Goal: Transaction & Acquisition: Book appointment/travel/reservation

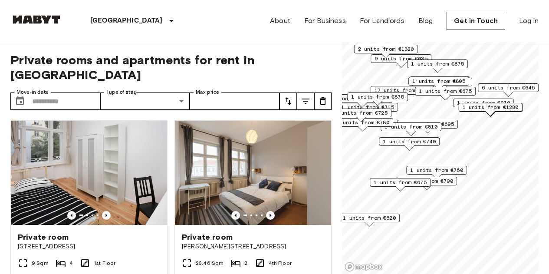
click at [508, 86] on span "6 units from €645" at bounding box center [508, 88] width 53 height 8
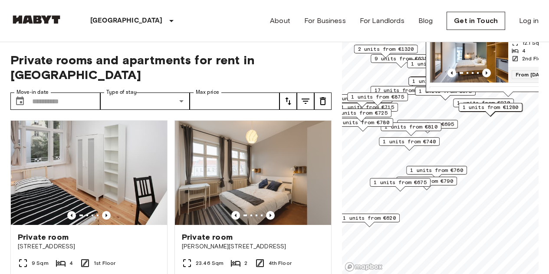
scroll to position [87, 0]
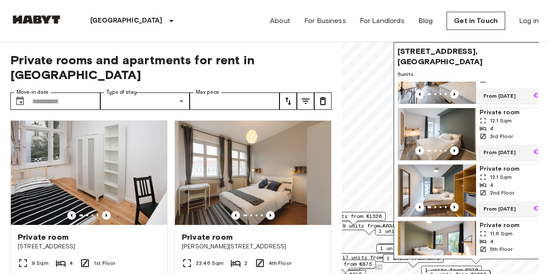
click at [420, 47] on span "Einbecker Straße 27, 10317 Berlin, GER" at bounding box center [467, 56] width 140 height 21
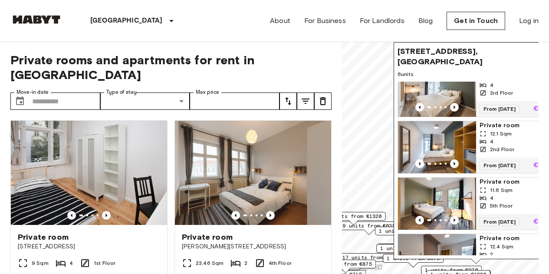
click at [501, 130] on span "Private room" at bounding box center [514, 125] width 71 height 9
click at [180, 20] on div "Berlin Europe Amsterdam Berlin Brussels Cologne Dusseldorf Frankfurt Graz Hambu…" at bounding box center [274, 21] width 528 height 42
click at [134, 49] on div "Private rooms and apartments for rent in Berlin Move-in date ​ Move-in date Typ…" at bounding box center [170, 158] width 321 height 232
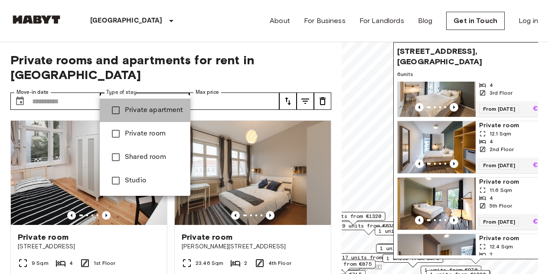
click at [131, 108] on span "Private apartment" at bounding box center [154, 110] width 59 height 10
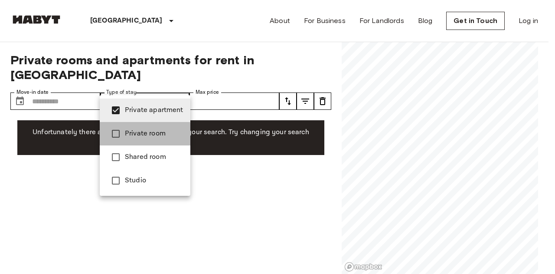
click at [126, 136] on span "Private room" at bounding box center [154, 133] width 59 height 10
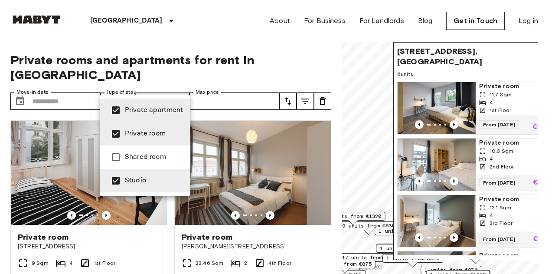
click at [187, 27] on div at bounding box center [277, 137] width 555 height 274
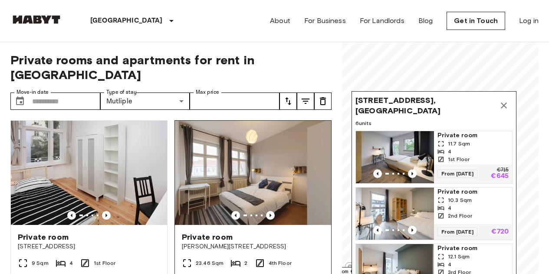
click at [303, 192] on div "**********" at bounding box center [274, 158] width 528 height 232
click at [506, 108] on icon "Map marker" at bounding box center [503, 105] width 10 height 10
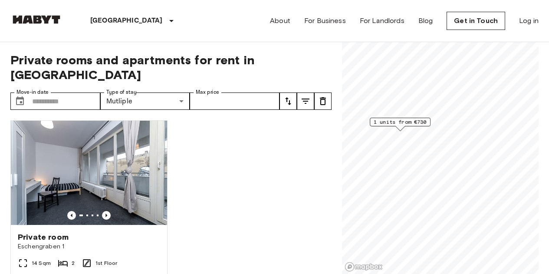
click at [404, 124] on span "1 units from €730" at bounding box center [400, 122] width 53 height 8
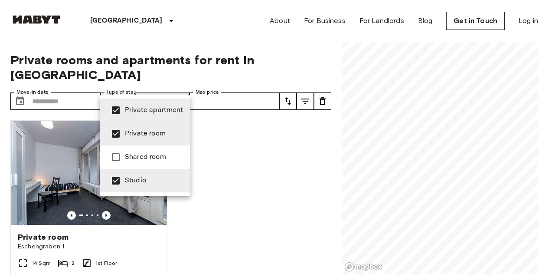
drag, startPoint x: 136, startPoint y: 105, endPoint x: 138, endPoint y: 115, distance: 10.7
click at [136, 105] on li "Private apartment" at bounding box center [145, 110] width 91 height 23
click at [139, 129] on span "Private room" at bounding box center [154, 133] width 59 height 10
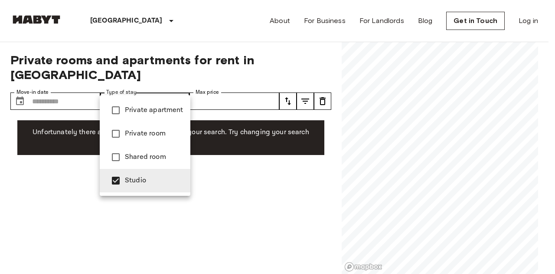
type input "******"
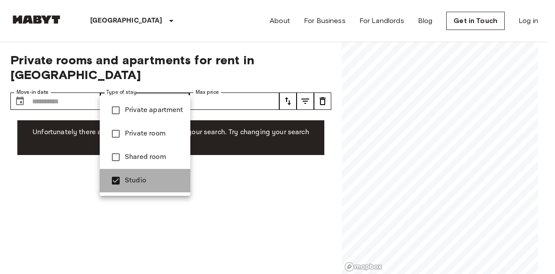
click at [131, 176] on span "Studio" at bounding box center [154, 180] width 59 height 10
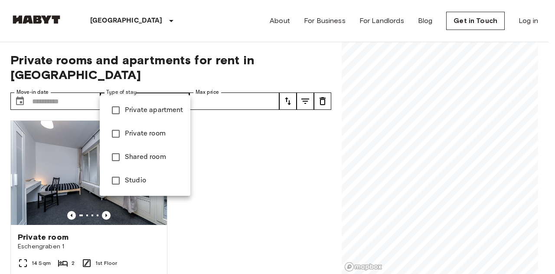
click at [213, 21] on div at bounding box center [277, 137] width 555 height 274
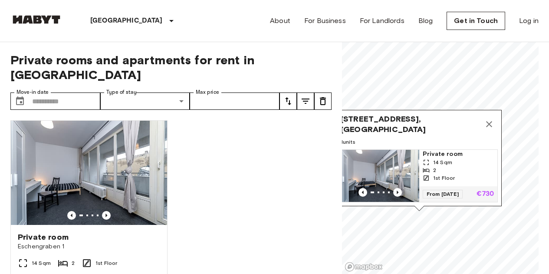
click at [486, 119] on icon "Map marker" at bounding box center [489, 124] width 10 height 10
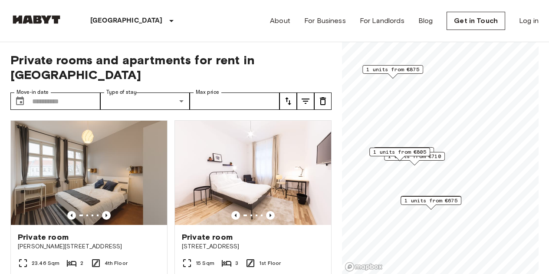
click at [432, 198] on span "1 units from €675" at bounding box center [430, 201] width 53 height 8
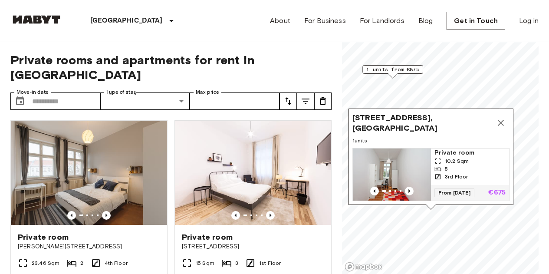
click at [498, 118] on icon "Map marker" at bounding box center [501, 123] width 10 height 10
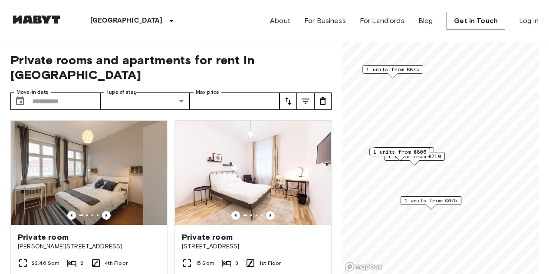
click at [400, 150] on span "1 units from €805" at bounding box center [399, 152] width 53 height 8
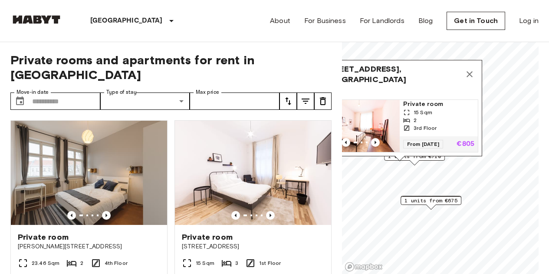
click at [475, 69] on button "Map marker" at bounding box center [469, 74] width 17 height 17
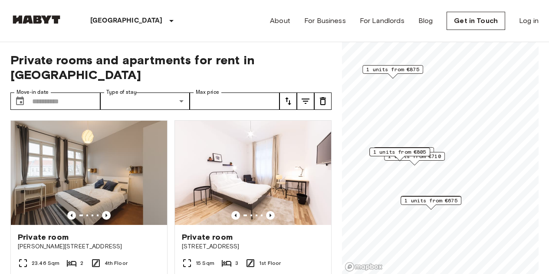
click at [440, 158] on span "1 units from €710" at bounding box center [414, 156] width 53 height 8
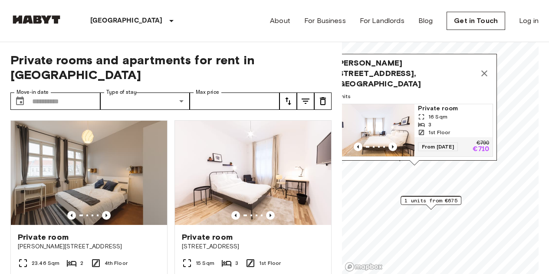
click at [394, 65] on span "Grünberger Straße 3, 10243 Berlin, GER" at bounding box center [406, 73] width 140 height 31
click at [432, 121] on div "3" at bounding box center [453, 125] width 71 height 8
click at [483, 71] on icon "Map marker" at bounding box center [484, 73] width 6 height 6
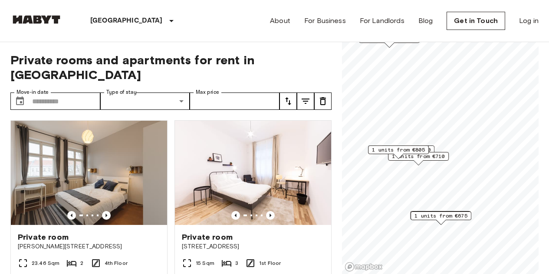
click at [397, 149] on span "1 units from €805" at bounding box center [398, 150] width 53 height 8
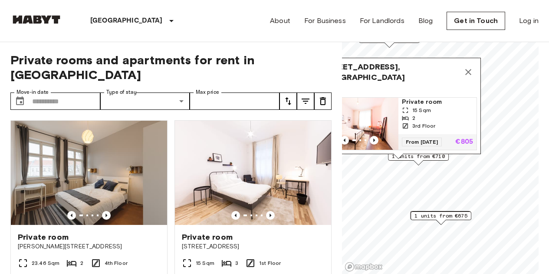
click at [433, 155] on div "Gubener Straße 14, 10243 Berlin, GER 1 units Private room 15 Sqm 2 3rd Floor Fr…" at bounding box center [398, 108] width 165 height 101
click at [433, 157] on div "Gubener Straße 14, 10243 Berlin, GER 1 units Private room 15 Sqm 2 3rd Floor Fr…" at bounding box center [398, 108] width 165 height 101
click at [474, 62] on div "Gubener Straße 14, 10243 Berlin, GER" at bounding box center [398, 72] width 157 height 21
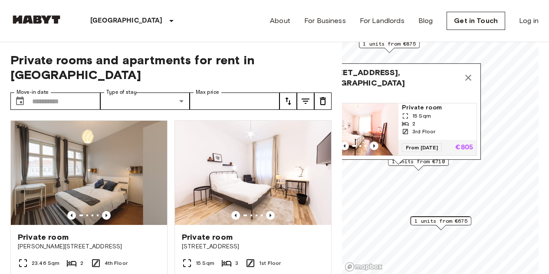
click at [470, 75] on icon "Map marker" at bounding box center [468, 78] width 6 height 6
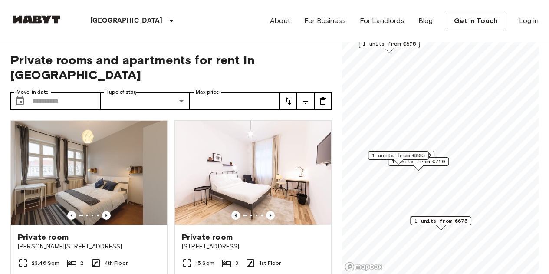
click at [439, 161] on span "1 units from €710" at bounding box center [418, 162] width 53 height 8
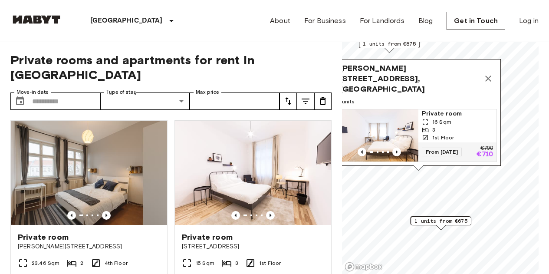
click at [489, 75] on icon "Map marker" at bounding box center [488, 78] width 10 height 10
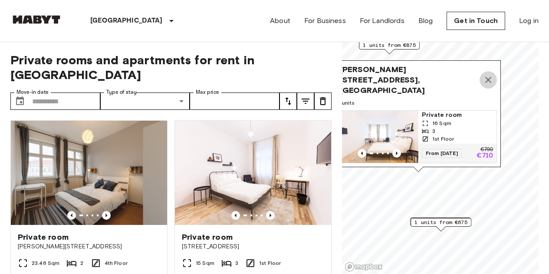
click at [491, 75] on icon "Map marker" at bounding box center [488, 80] width 10 height 10
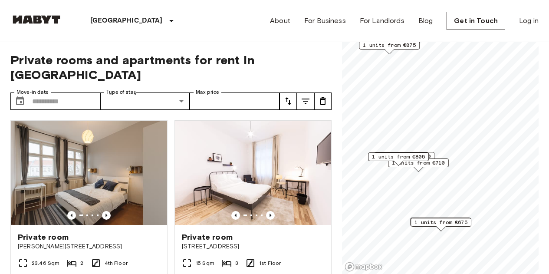
click at [396, 152] on div "1 units from €805" at bounding box center [398, 156] width 61 height 9
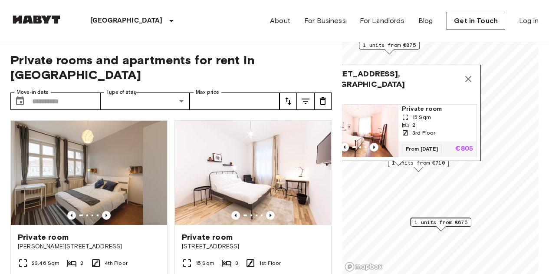
click at [421, 105] on span "Private room" at bounding box center [437, 109] width 71 height 9
click at [467, 74] on icon "Map marker" at bounding box center [468, 79] width 10 height 10
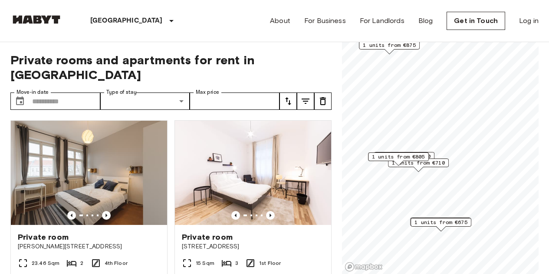
click at [436, 161] on span "1 units from €710" at bounding box center [418, 163] width 53 height 8
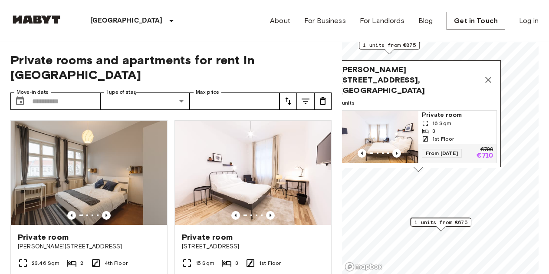
click at [493, 77] on icon "Map marker" at bounding box center [488, 80] width 10 height 10
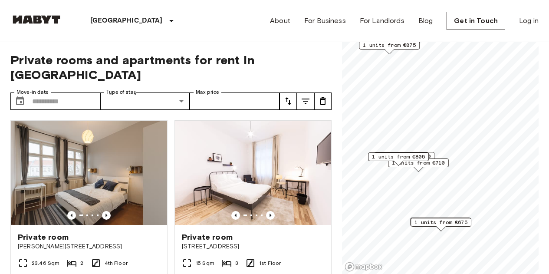
click at [433, 154] on div "2 units from €810" at bounding box center [404, 156] width 61 height 9
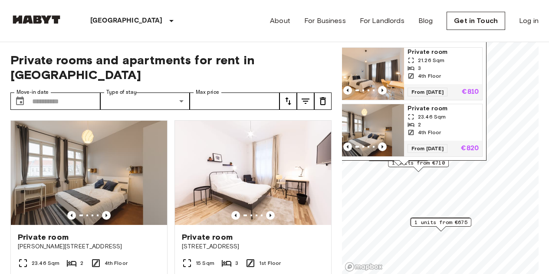
click at [427, 104] on span "Private room" at bounding box center [442, 108] width 71 height 9
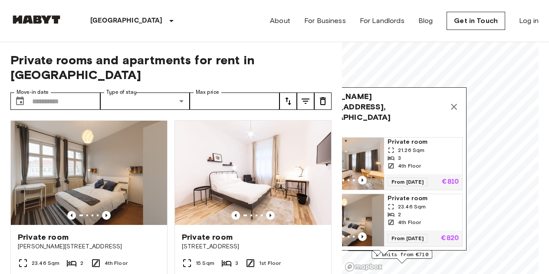
click at [455, 102] on icon "Map marker" at bounding box center [454, 107] width 10 height 10
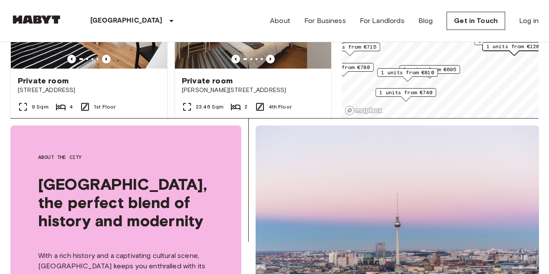
scroll to position [87, 0]
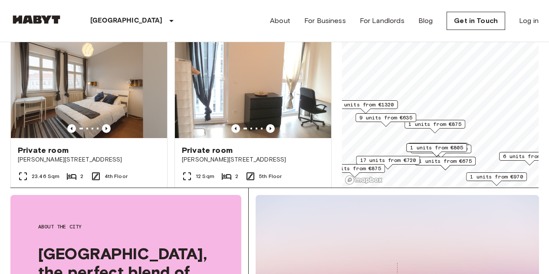
click at [387, 116] on span "9 units from €635" at bounding box center [385, 118] width 53 height 8
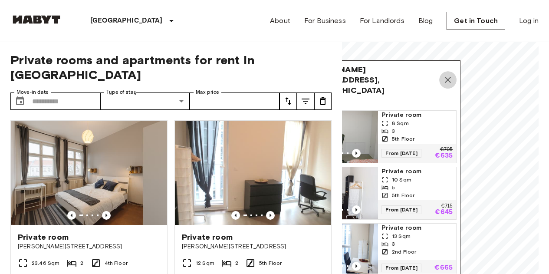
click at [444, 75] on icon "Map marker" at bounding box center [448, 80] width 10 height 10
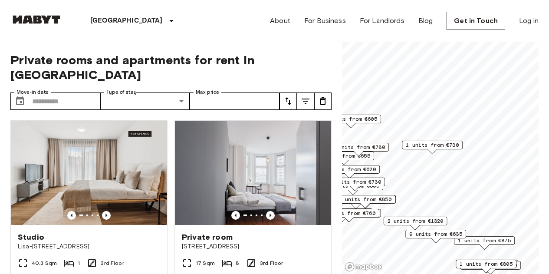
click at [434, 144] on span "1 units from €730" at bounding box center [432, 145] width 53 height 8
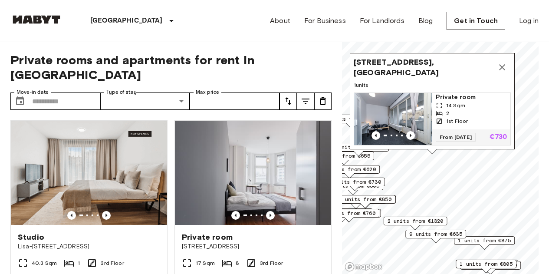
click at [505, 62] on icon "Map marker" at bounding box center [502, 67] width 10 height 10
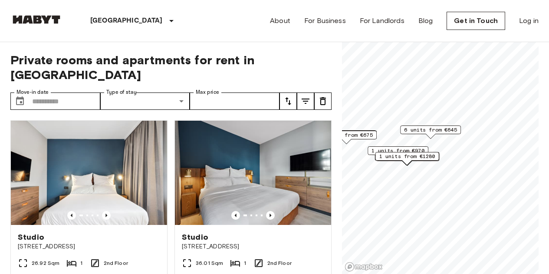
click at [427, 128] on span "6 units from €645" at bounding box center [430, 130] width 53 height 8
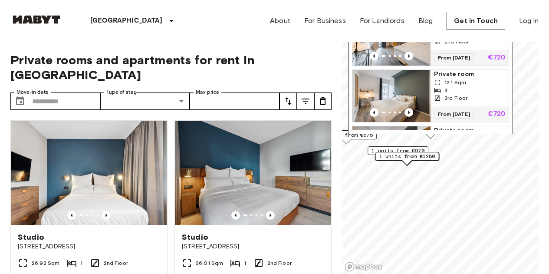
click at [415, 154] on span "1 units from €1280" at bounding box center [407, 156] width 56 height 8
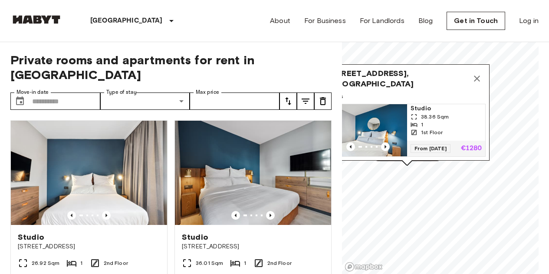
click at [476, 73] on icon "Map marker" at bounding box center [477, 78] width 10 height 10
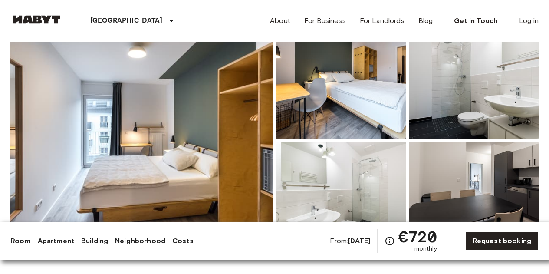
scroll to position [130, 0]
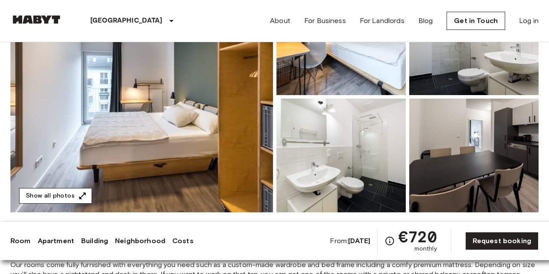
click at [73, 195] on button "Show all photos" at bounding box center [55, 196] width 73 height 16
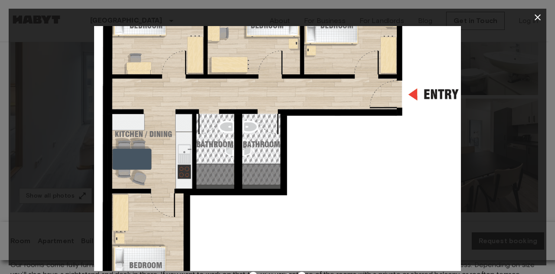
click at [539, 16] on icon "button" at bounding box center [538, 17] width 6 height 6
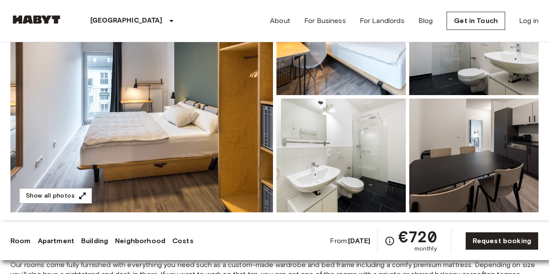
scroll to position [0, 0]
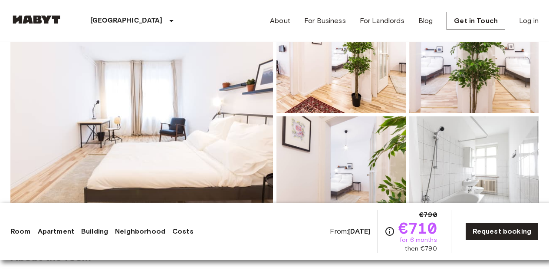
scroll to position [174, 0]
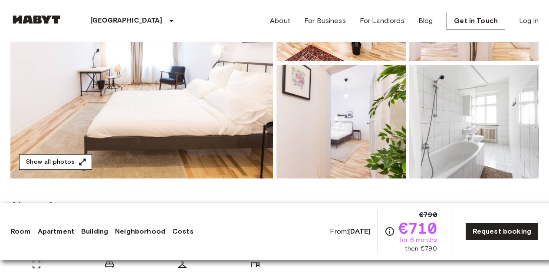
click at [69, 157] on button "Show all photos" at bounding box center [55, 162] width 73 height 16
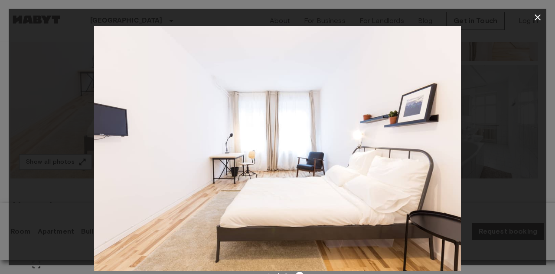
click at [431, 144] on img at bounding box center [277, 148] width 367 height 245
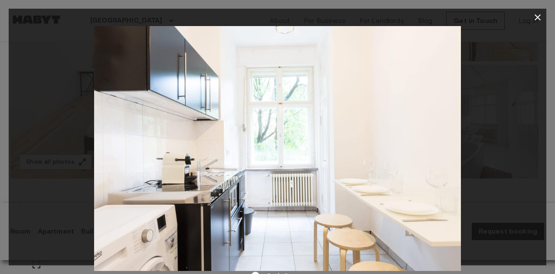
drag, startPoint x: 533, startPoint y: 14, endPoint x: 530, endPoint y: 20, distance: 6.8
click at [533, 15] on icon "button" at bounding box center [538, 17] width 10 height 10
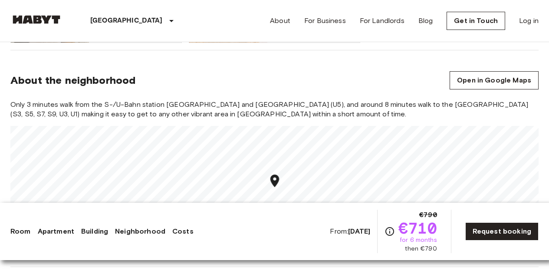
scroll to position [694, 0]
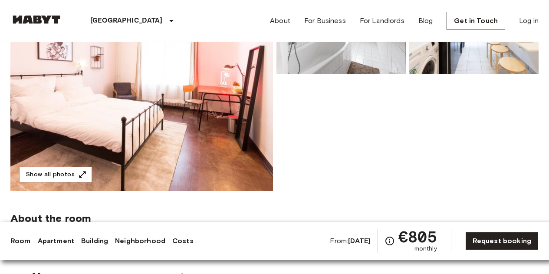
scroll to position [130, 0]
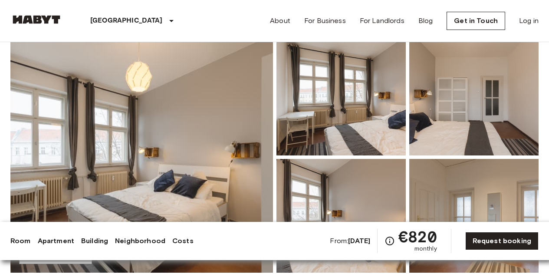
scroll to position [87, 0]
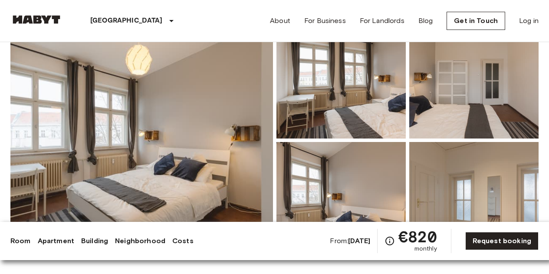
click at [198, 80] on img at bounding box center [141, 140] width 263 height 231
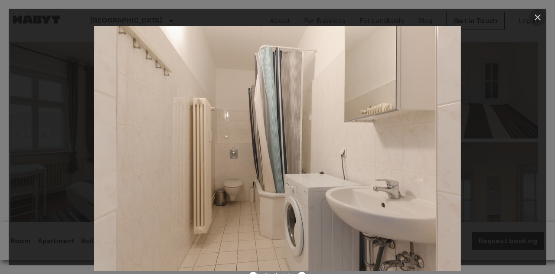
click at [539, 16] on icon "button" at bounding box center [538, 17] width 6 height 6
